Goal: Information Seeking & Learning: Check status

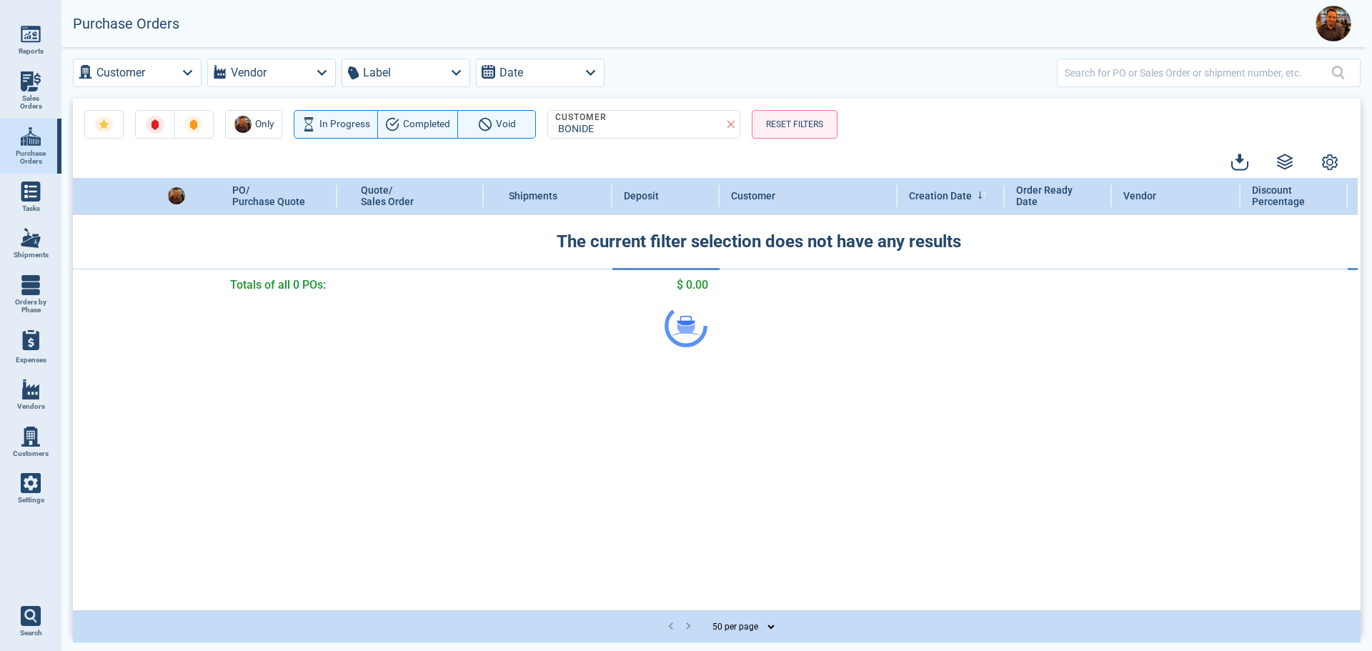
select select "50"
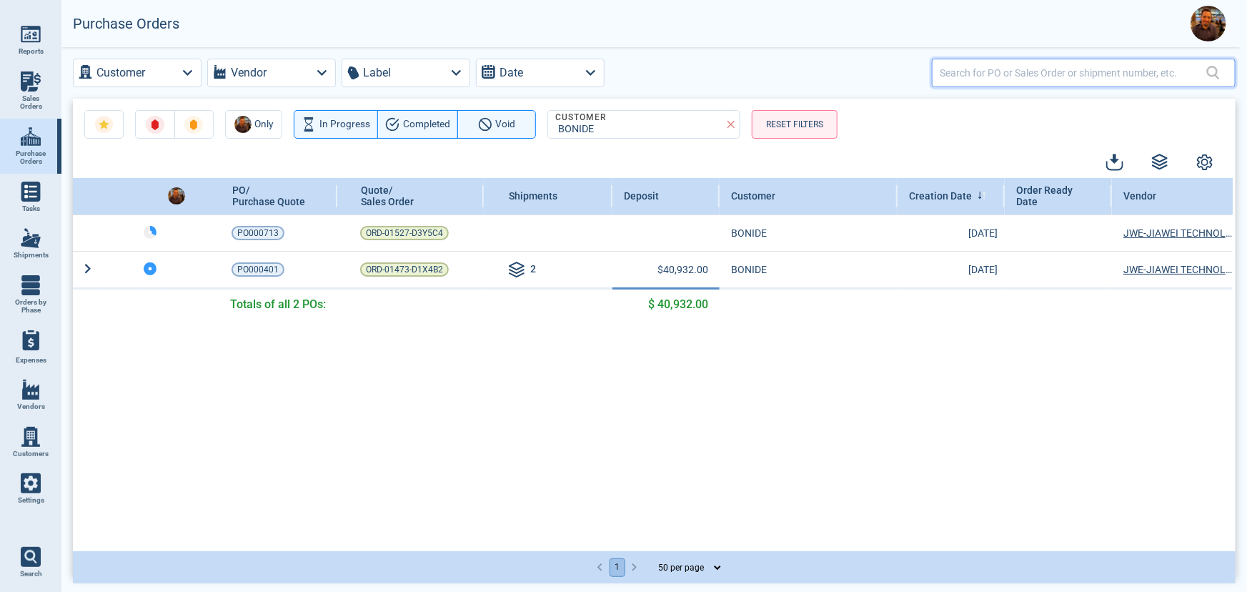
click at [1055, 71] on input "text" at bounding box center [1073, 72] width 267 height 21
paste input "PO000413"
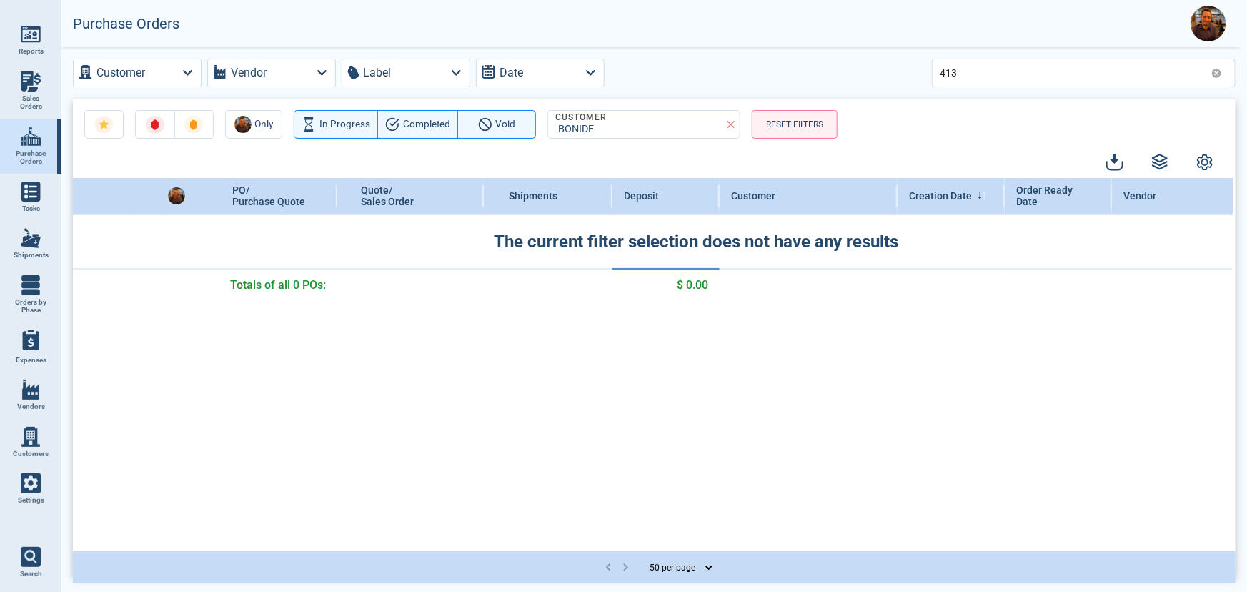
click at [728, 121] on icon at bounding box center [731, 124] width 13 height 13
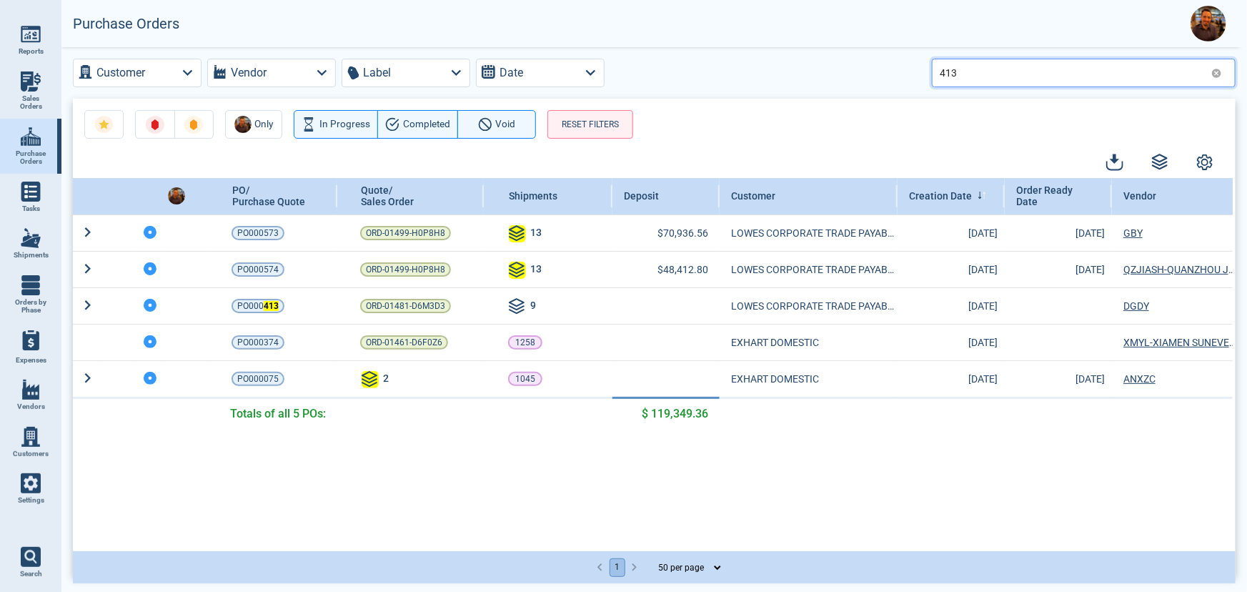
drag, startPoint x: 949, startPoint y: 71, endPoint x: 999, endPoint y: 64, distance: 51.3
click at [997, 64] on input "413" at bounding box center [1073, 72] width 266 height 21
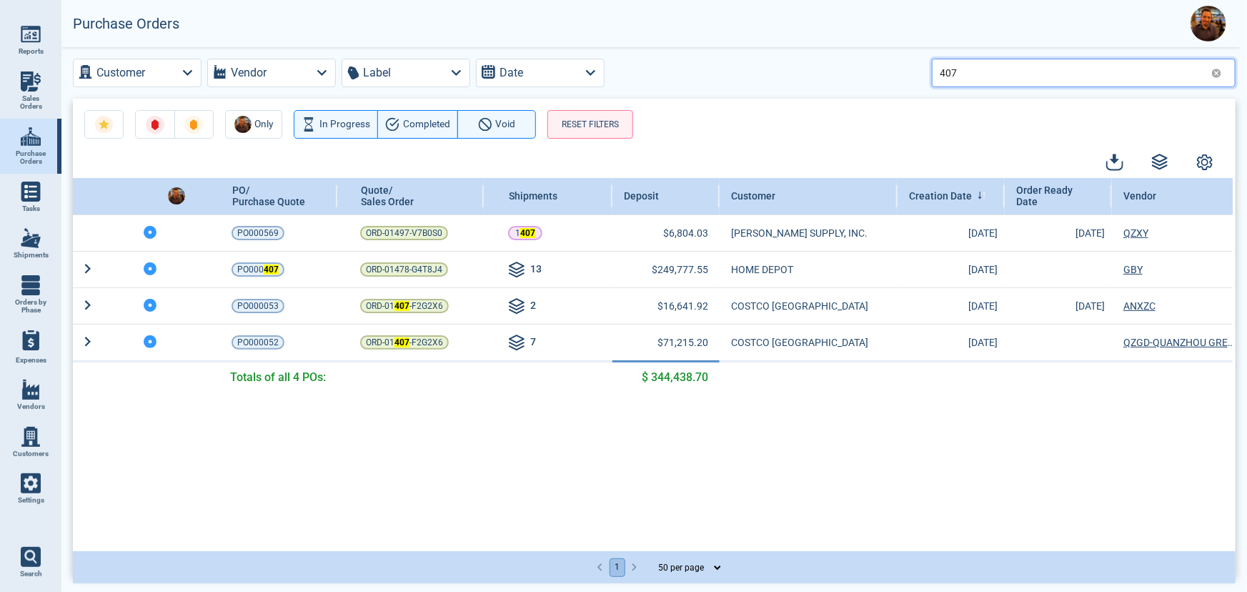
drag, startPoint x: 960, startPoint y: 77, endPoint x: 871, endPoint y: 64, distance: 89.7
click at [876, 64] on div "Customer Vendor Label Date 407" at bounding box center [654, 73] width 1163 height 29
paste input "PO00071"
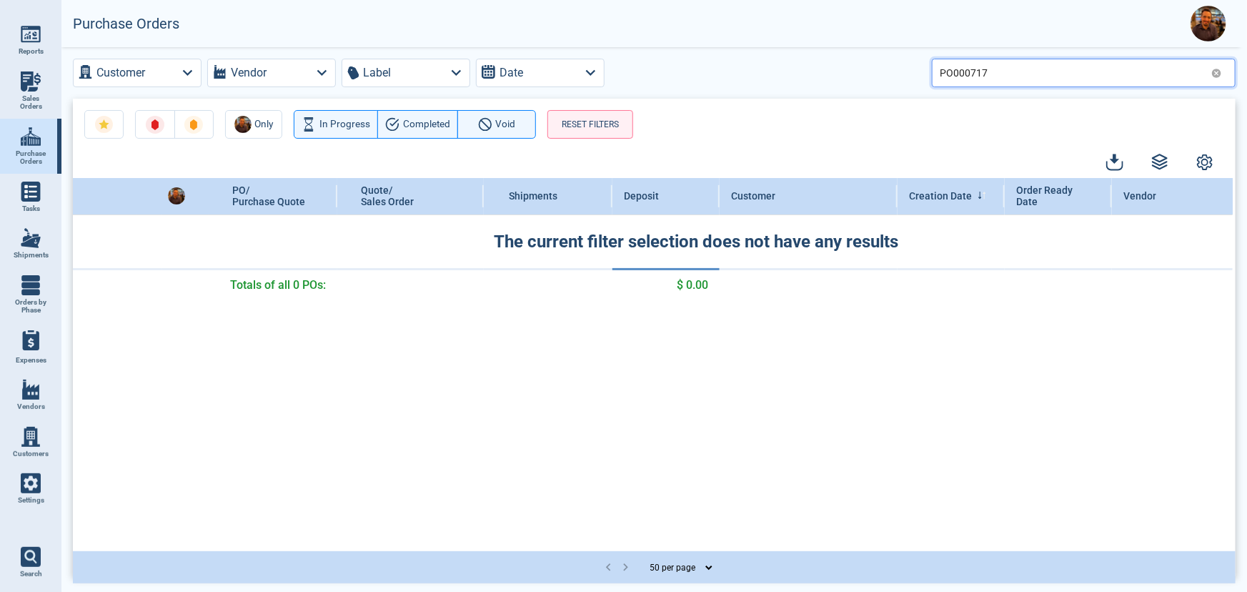
drag, startPoint x: 966, startPoint y: 72, endPoint x: 902, endPoint y: 74, distance: 63.7
click at [902, 74] on div "Customer Vendor Label Date PO000717" at bounding box center [654, 73] width 1163 height 29
type input "717"
click at [454, 430] on div "PO/ Purchase Quote Quote/ Sales Order Shipments Deposit Customer Creation Date …" at bounding box center [653, 364] width 1160 height 372
click at [994, 76] on input "717" at bounding box center [1073, 72] width 266 height 21
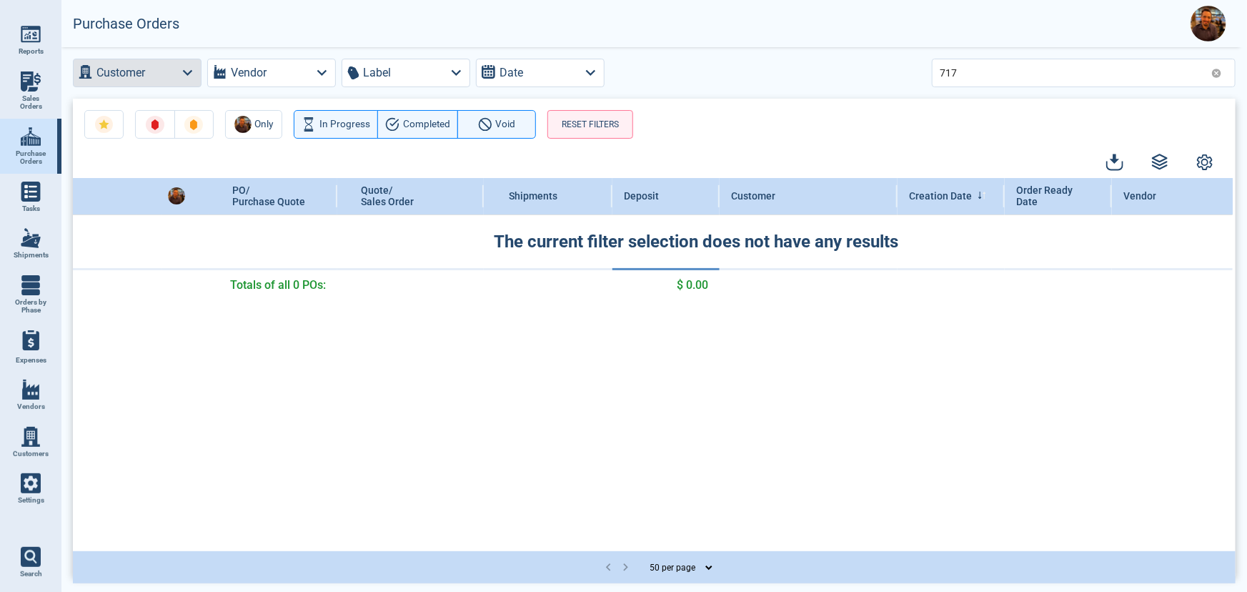
drag, startPoint x: 183, startPoint y: 74, endPoint x: 182, endPoint y: 81, distance: 7.2
click at [183, 74] on icon "button" at bounding box center [187, 72] width 19 height 19
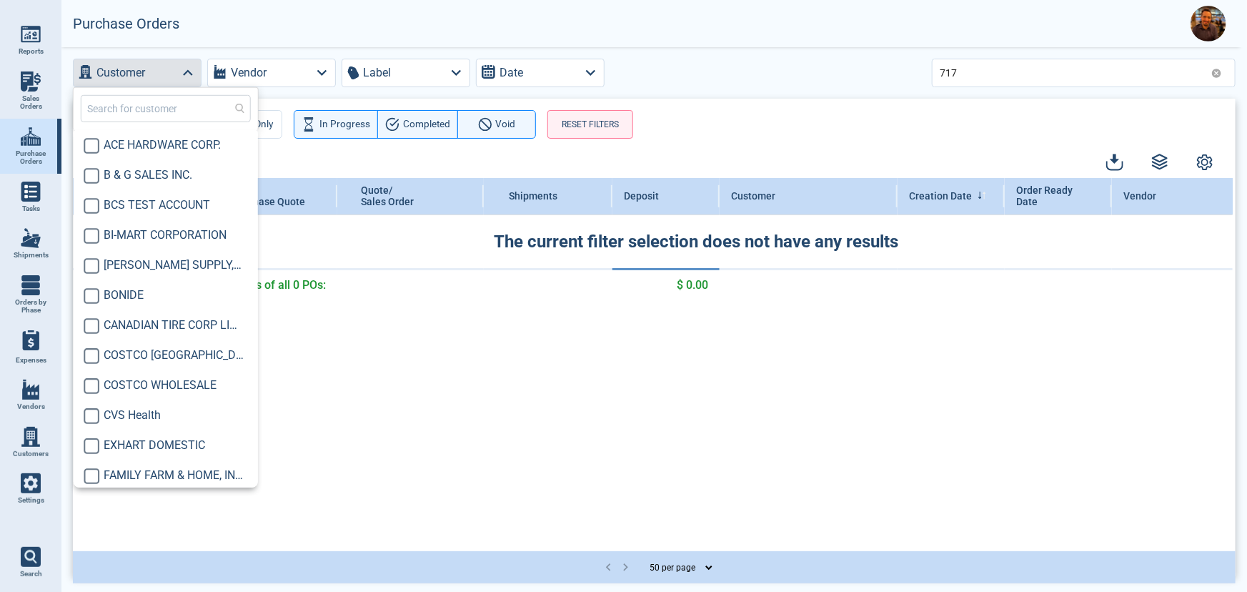
click at [176, 114] on input "text" at bounding box center [166, 108] width 170 height 27
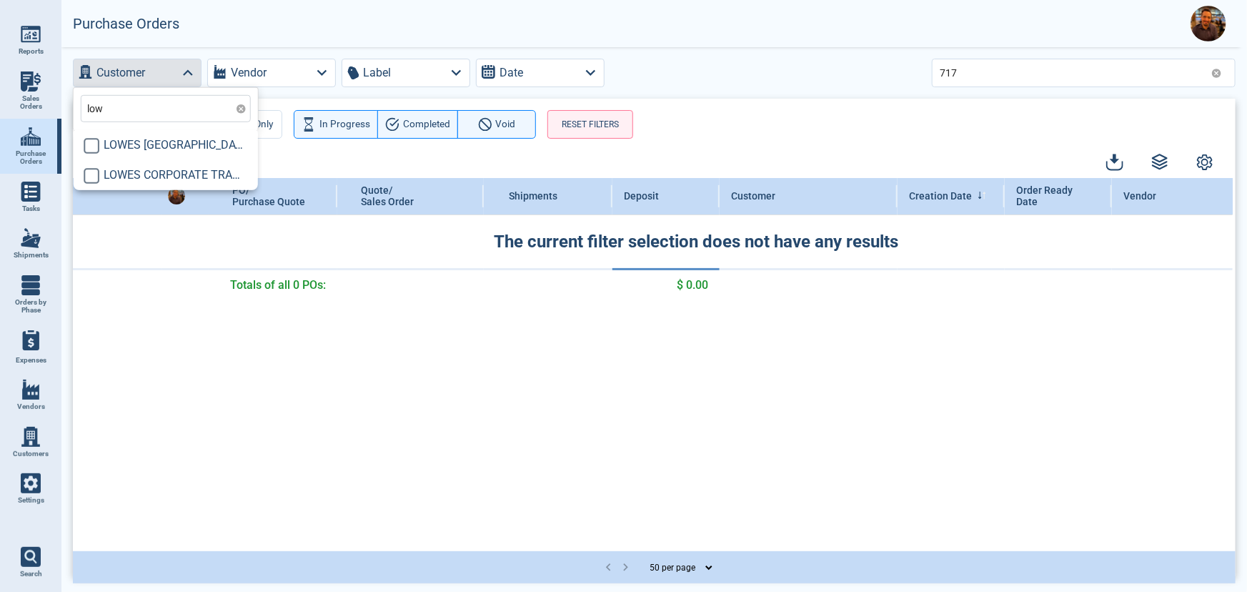
type input "[PERSON_NAME]"
click at [89, 178] on input "checkbox" at bounding box center [92, 175] width 16 height 16
checkbox input "true"
type input "[PERSON_NAME]"
click at [1218, 76] on icon at bounding box center [1216, 73] width 9 height 9
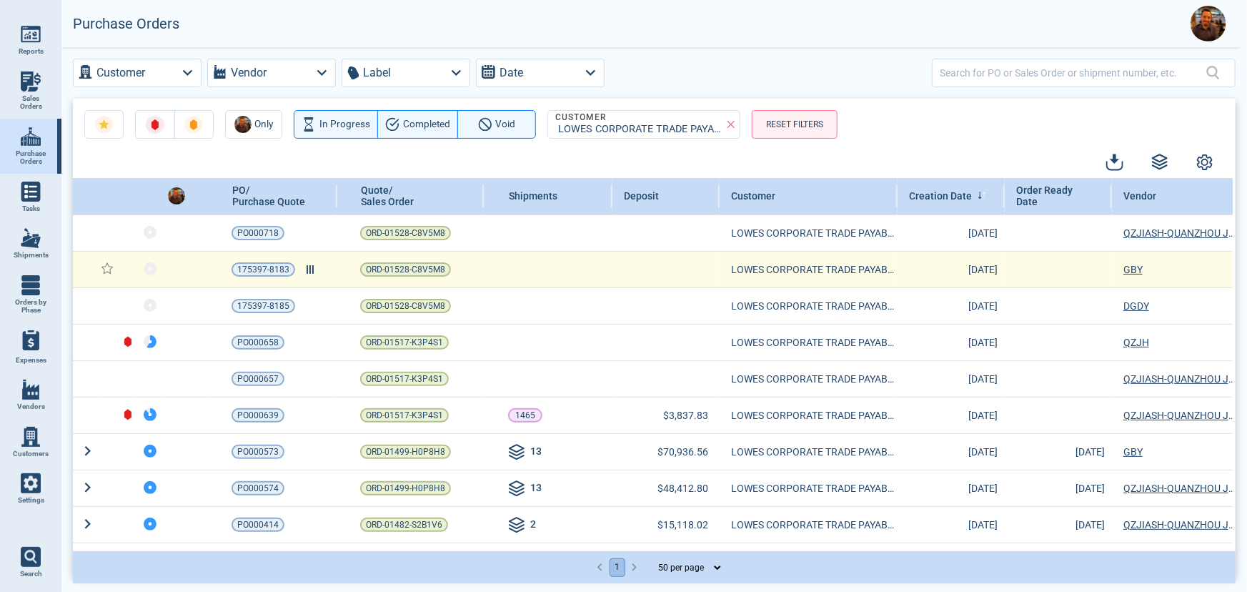
drag, startPoint x: 314, startPoint y: 197, endPoint x: 295, endPoint y: 252, distance: 58.3
click at [314, 197] on icon at bounding box center [315, 196] width 9 height 8
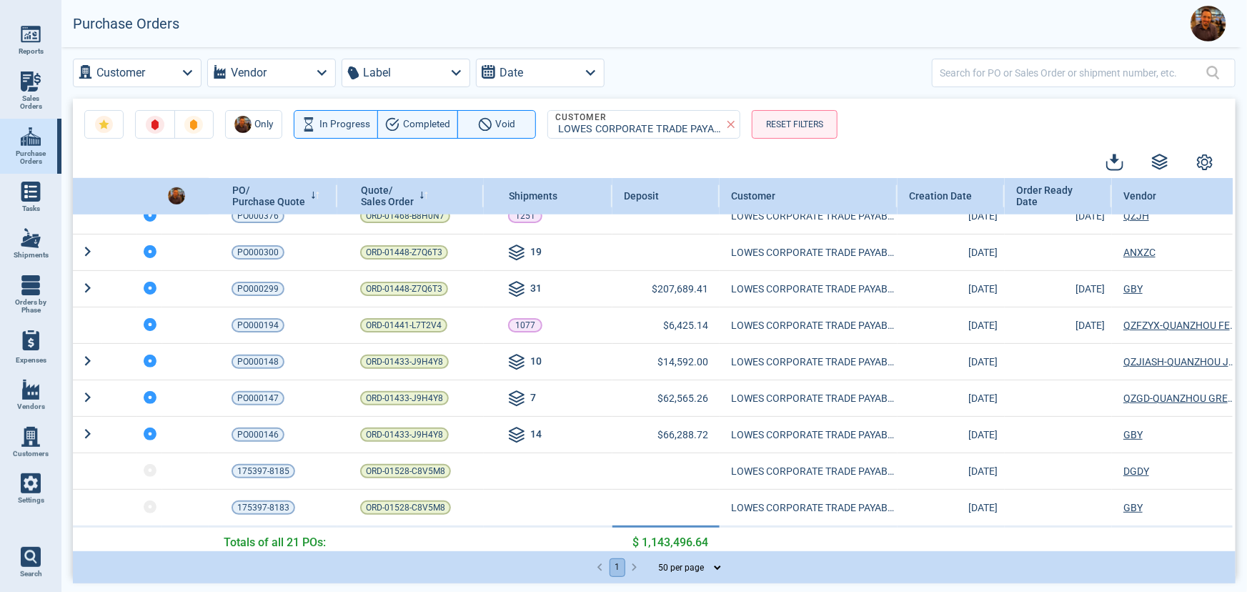
scroll to position [467, 0]
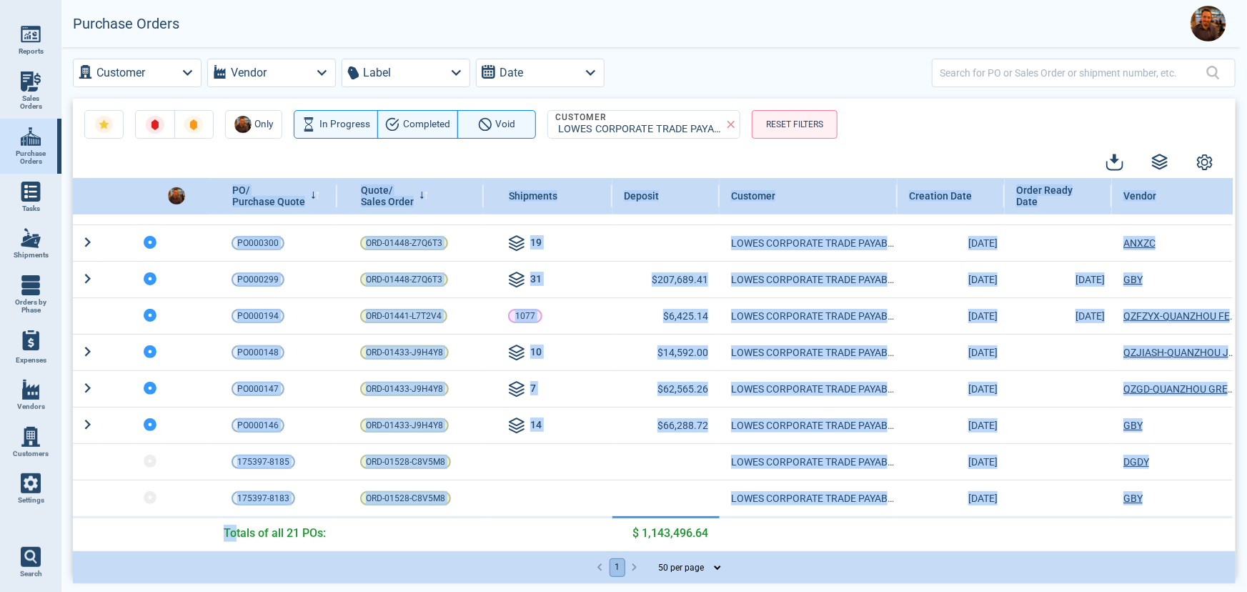
drag, startPoint x: 235, startPoint y: 525, endPoint x: 402, endPoint y: 546, distance: 168.6
click at [402, 546] on div "PO/ Purchase Quote Quote/ Sales Order Shipments Deposit Customer Creation Date …" at bounding box center [653, 364] width 1160 height 372
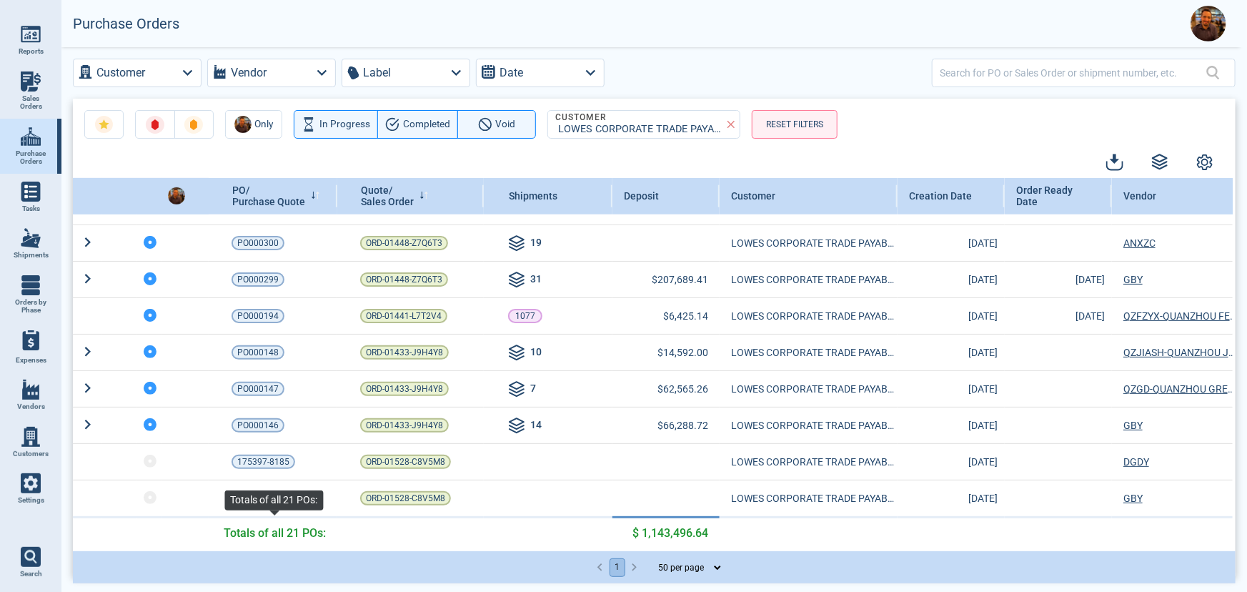
click at [293, 527] on span "Totals of all 21 POs:" at bounding box center [275, 533] width 102 height 17
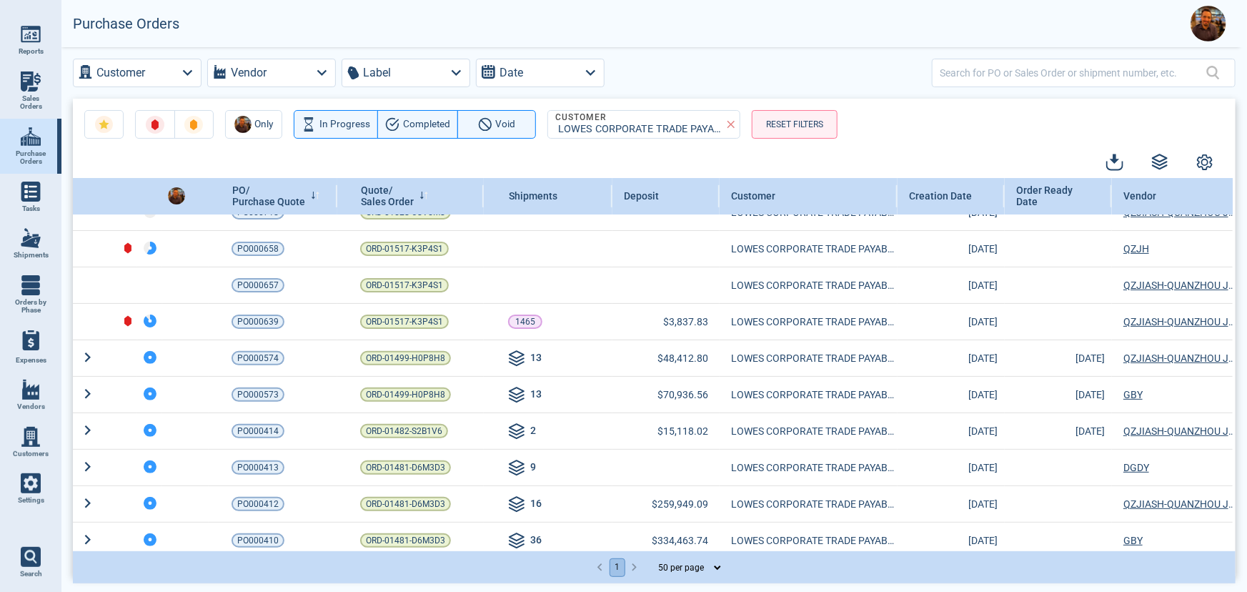
scroll to position [0, 0]
